Goal: Information Seeking & Learning: Learn about a topic

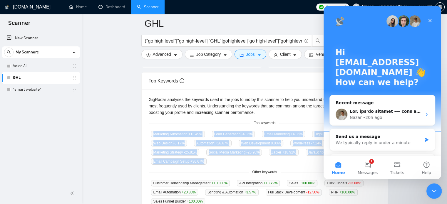
click at [434, 195] on div "Close Intercom Messenger" at bounding box center [433, 190] width 14 height 14
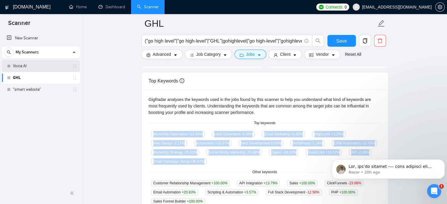
click at [17, 66] on link "Voice AI" at bounding box center [41, 66] width 56 height 12
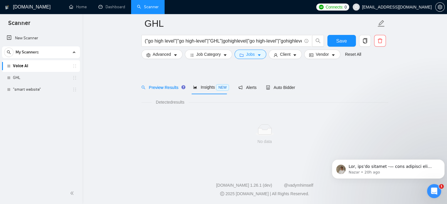
scroll to position [10, 0]
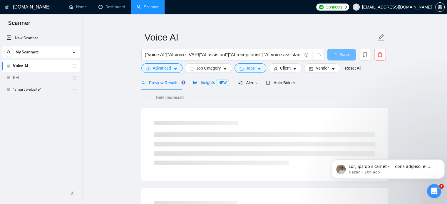
click at [207, 83] on span "Insights NEW" at bounding box center [211, 82] width 36 height 5
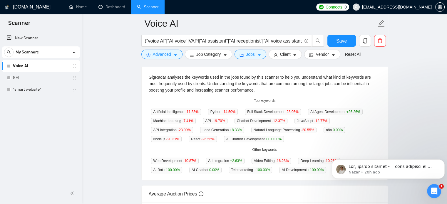
scroll to position [122, 0]
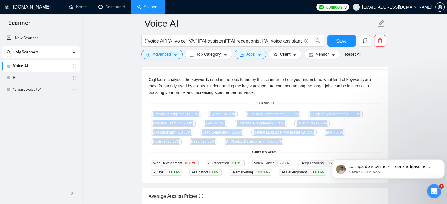
drag, startPoint x: 153, startPoint y: 114, endPoint x: 280, endPoint y: 148, distance: 131.5
click at [280, 148] on div "GigRadar analyses the keywords used in the jobs found by this scanner to help y…" at bounding box center [265, 126] width 246 height 114
copy div "Artificial Intelligence -11.33 % Python -14.50 % Full Stack Development -28.06 …"
